Goal: Transaction & Acquisition: Download file/media

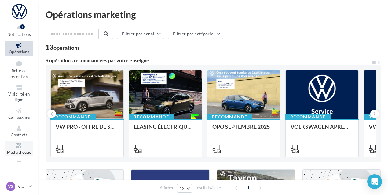
click at [18, 146] on icon at bounding box center [19, 145] width 25 height 7
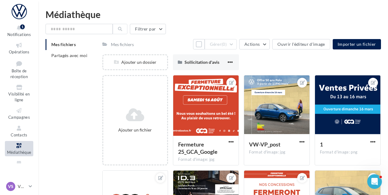
click at [82, 48] on li "Mes fichiers" at bounding box center [72, 44] width 52 height 11
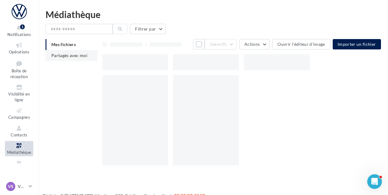
click at [79, 52] on li "Partagés avec moi" at bounding box center [72, 55] width 52 height 11
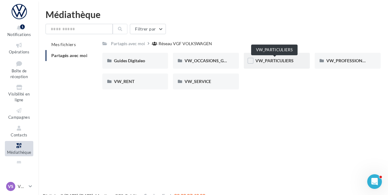
click at [274, 59] on span "VW_PARTICULIERS" at bounding box center [275, 60] width 38 height 5
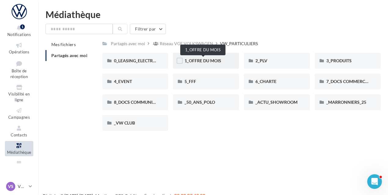
click at [205, 60] on span "1_OFFRE DU MOIS" at bounding box center [203, 60] width 37 height 5
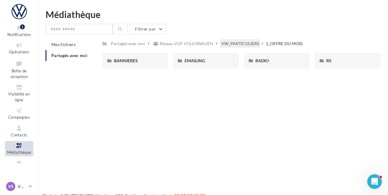
click at [245, 44] on div "VW_PARTICULIERS" at bounding box center [240, 44] width 38 height 6
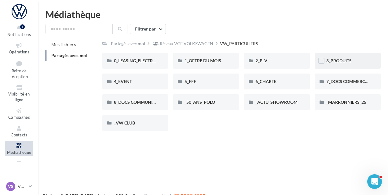
click at [360, 63] on div "3_PRODUITS" at bounding box center [348, 61] width 43 height 6
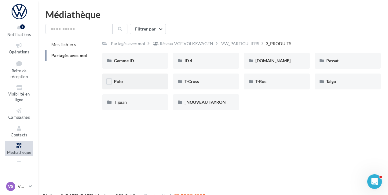
click at [142, 83] on div "Polo" at bounding box center [135, 82] width 43 height 6
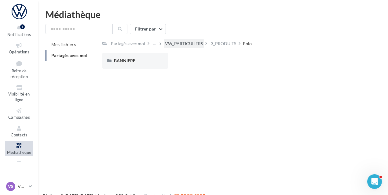
click at [180, 43] on div "VW_PARTICULIERS" at bounding box center [184, 44] width 38 height 6
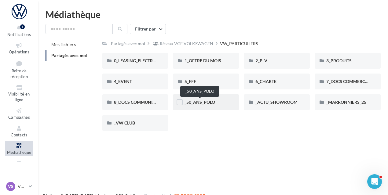
click at [213, 103] on span "_50_ANS_POLO" at bounding box center [200, 102] width 31 height 5
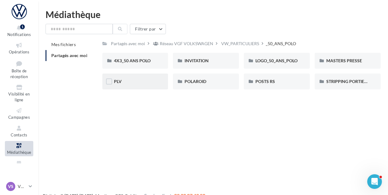
click at [136, 87] on div "PLV" at bounding box center [135, 82] width 66 height 16
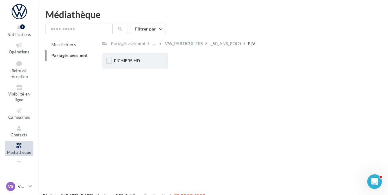
click at [144, 64] on div "FICHIERS HD" at bounding box center [135, 61] width 43 height 6
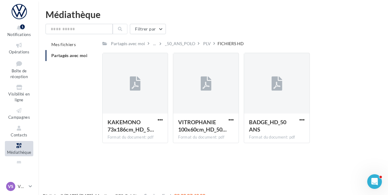
click at [212, 43] on div "PLV" at bounding box center [210, 43] width 16 height 9
click at [209, 43] on div "PLV" at bounding box center [207, 44] width 8 height 6
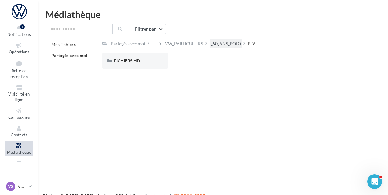
click at [229, 46] on div "_50_ANS_POLO" at bounding box center [226, 44] width 30 height 6
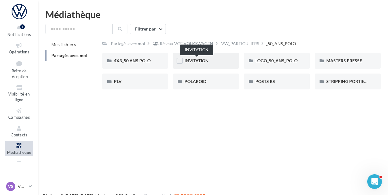
click at [207, 61] on span "INVITATION" at bounding box center [197, 60] width 24 height 5
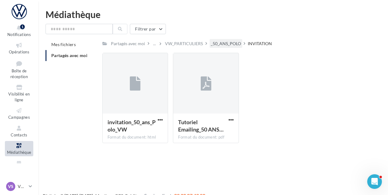
click at [212, 41] on div "_50_ANS_POLO" at bounding box center [226, 44] width 30 height 6
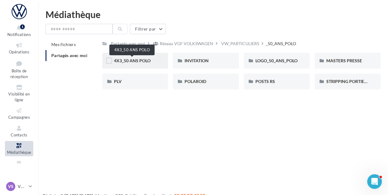
click at [144, 61] on span "4X3_50 ANS POLO" at bounding box center [132, 60] width 37 height 5
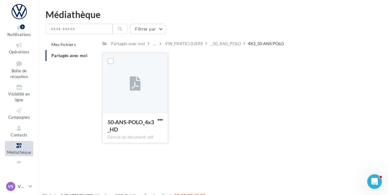
click at [159, 119] on span "button" at bounding box center [160, 119] width 5 height 5
click at [191, 111] on div "50-ANS-POLO_4x3_HD Format du document: pdf Télécharger Copier l'URL 50-ANS-POLO…" at bounding box center [244, 100] width 284 height 95
click at [25, 183] on div "VS VW St-Fons vw-stf-gru" at bounding box center [16, 186] width 20 height 9
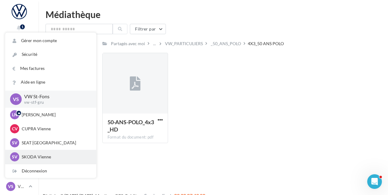
click at [30, 154] on div "SV SKODA Vienne sk-vien-gru" at bounding box center [50, 157] width 81 height 9
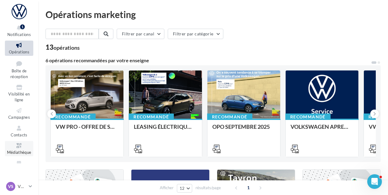
click at [14, 153] on span "Médiathèque" at bounding box center [19, 152] width 24 height 5
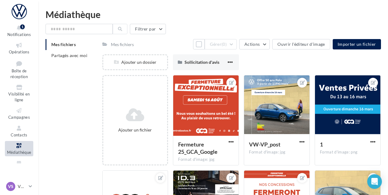
click at [78, 61] on div "Mes fichiers Partagés avec moi" at bounding box center [74, 52] width 57 height 27
click at [78, 54] on span "Partagés avec moi" at bounding box center [69, 55] width 36 height 5
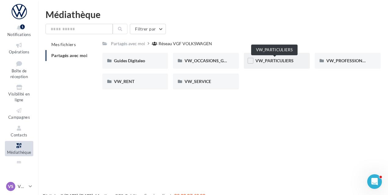
click at [278, 63] on span "VW_PARTICULIERS" at bounding box center [275, 60] width 38 height 5
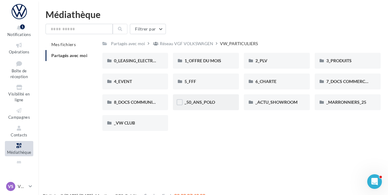
click at [216, 104] on div "_50_ANS_POLO" at bounding box center [206, 102] width 43 height 6
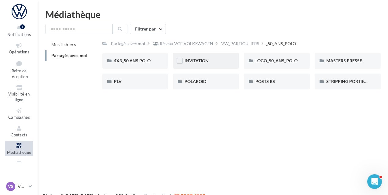
click at [214, 58] on div "INVITATION" at bounding box center [206, 61] width 43 height 6
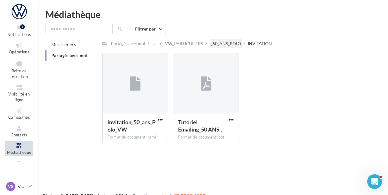
click at [227, 42] on div "_50_ANS_POLO" at bounding box center [226, 44] width 30 height 6
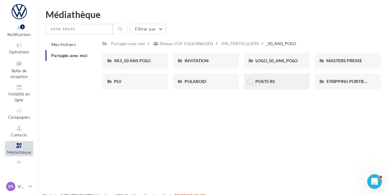
click at [279, 83] on div "POSTS RS" at bounding box center [277, 82] width 43 height 6
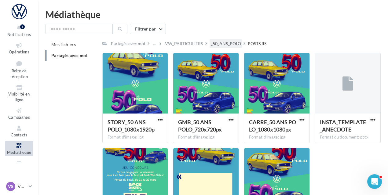
click at [222, 46] on div "_50_ANS_POLO" at bounding box center [226, 44] width 30 height 6
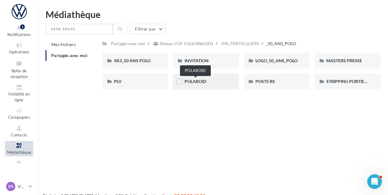
click at [199, 80] on span "POLAROID" at bounding box center [196, 81] width 22 height 5
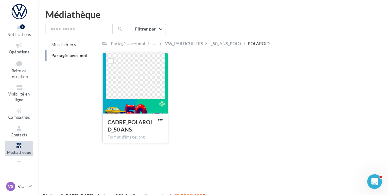
click at [164, 123] on button "button" at bounding box center [161, 120] width 8 height 6
click at [161, 129] on button "Télécharger" at bounding box center [133, 132] width 61 height 16
click at [190, 148] on div "CADRE_POLAROID_50 ANS Format d'image: png CADRE_POLAROID_50 ANS" at bounding box center [244, 100] width 284 height 95
click at [32, 190] on link "VS VW St-Fons vw-stf-gru" at bounding box center [19, 187] width 28 height 12
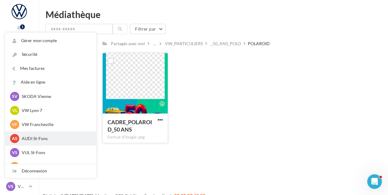
scroll to position [61, 0]
click at [40, 143] on div "AS AUDI St-Fons audi-lyon-gru" at bounding box center [50, 138] width 91 height 14
click at [42, 140] on p "AUDI St-Fons" at bounding box center [55, 138] width 67 height 6
